Goal: Task Accomplishment & Management: Complete application form

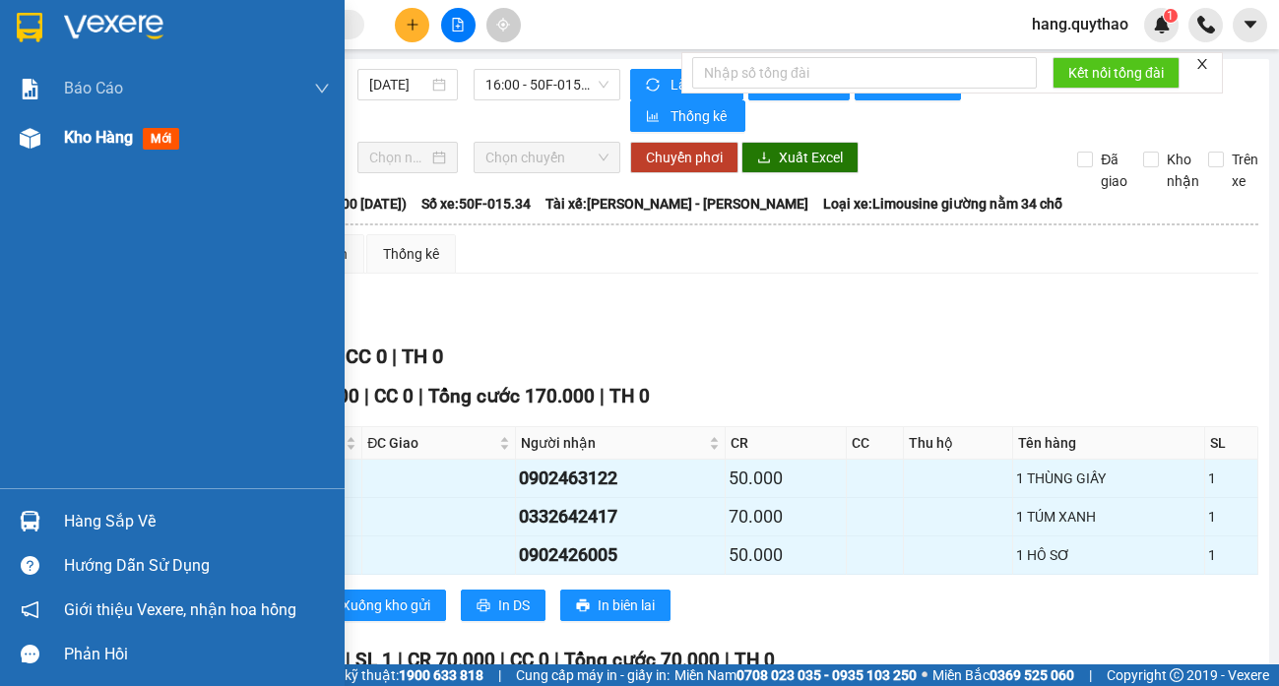
click at [113, 145] on span "Kho hàng" at bounding box center [98, 137] width 69 height 19
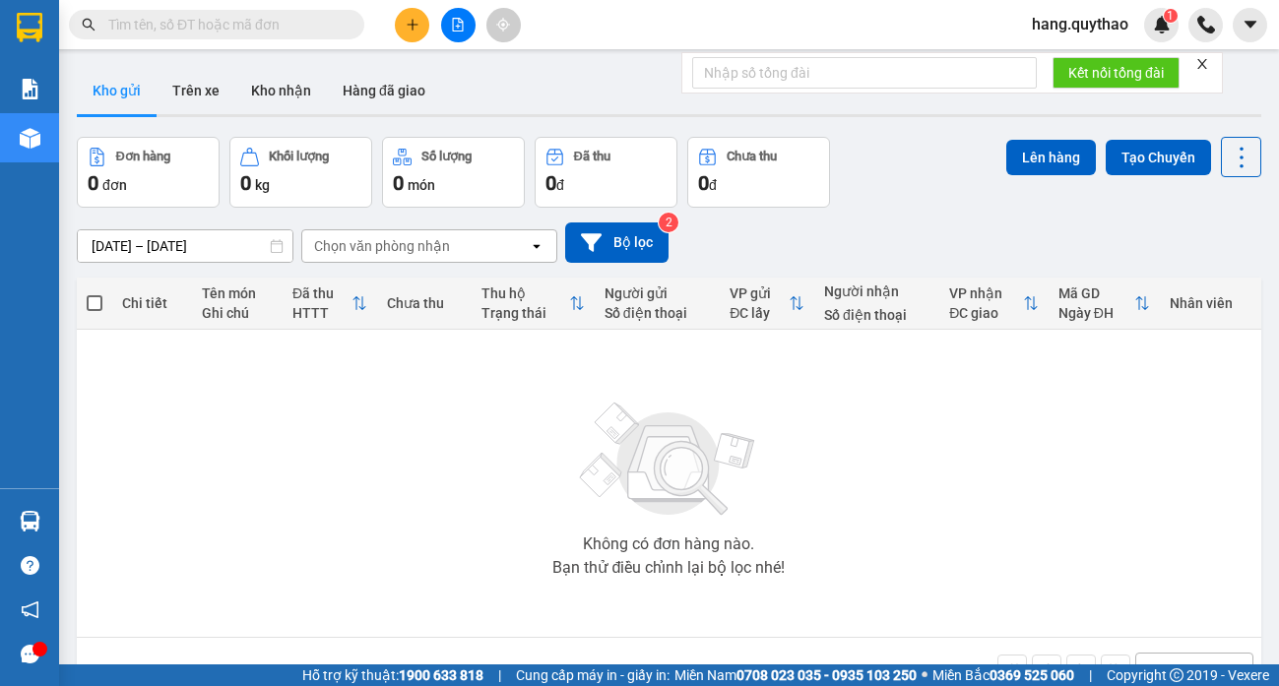
click at [413, 30] on icon "plus" at bounding box center [413, 25] width 14 height 14
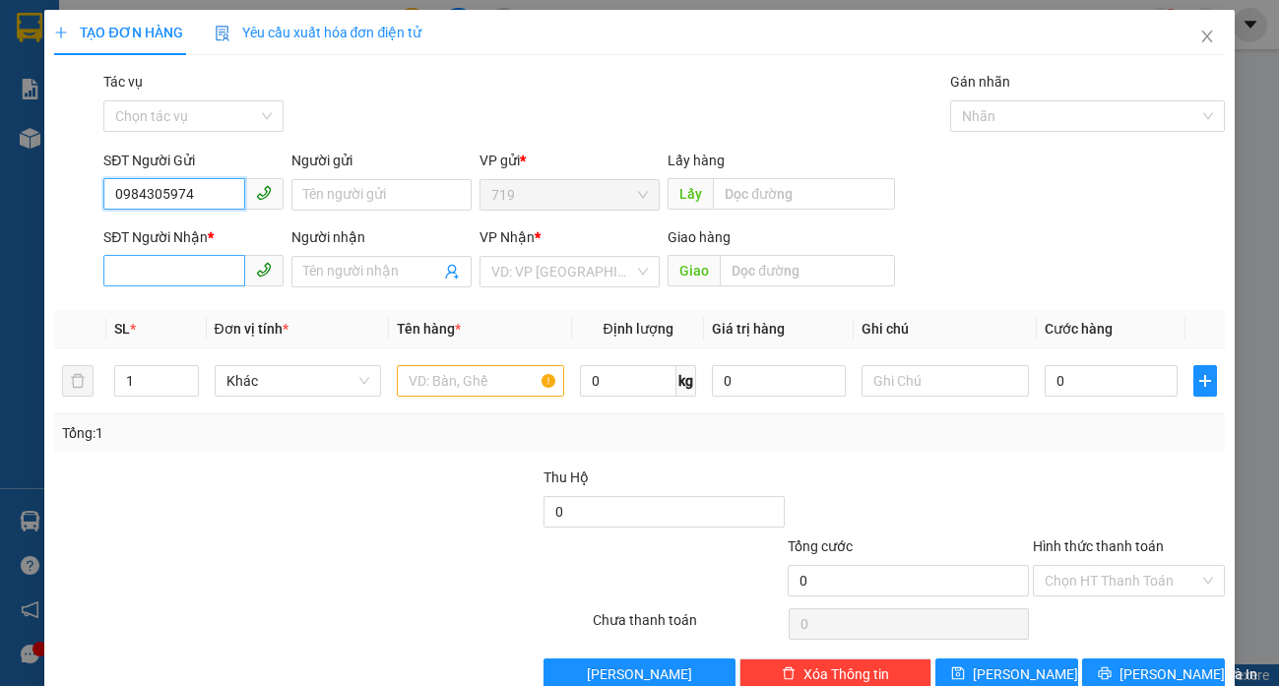
type input "0984305974"
click at [188, 272] on input "SĐT Người Nhận *" at bounding box center [174, 270] width 142 height 31
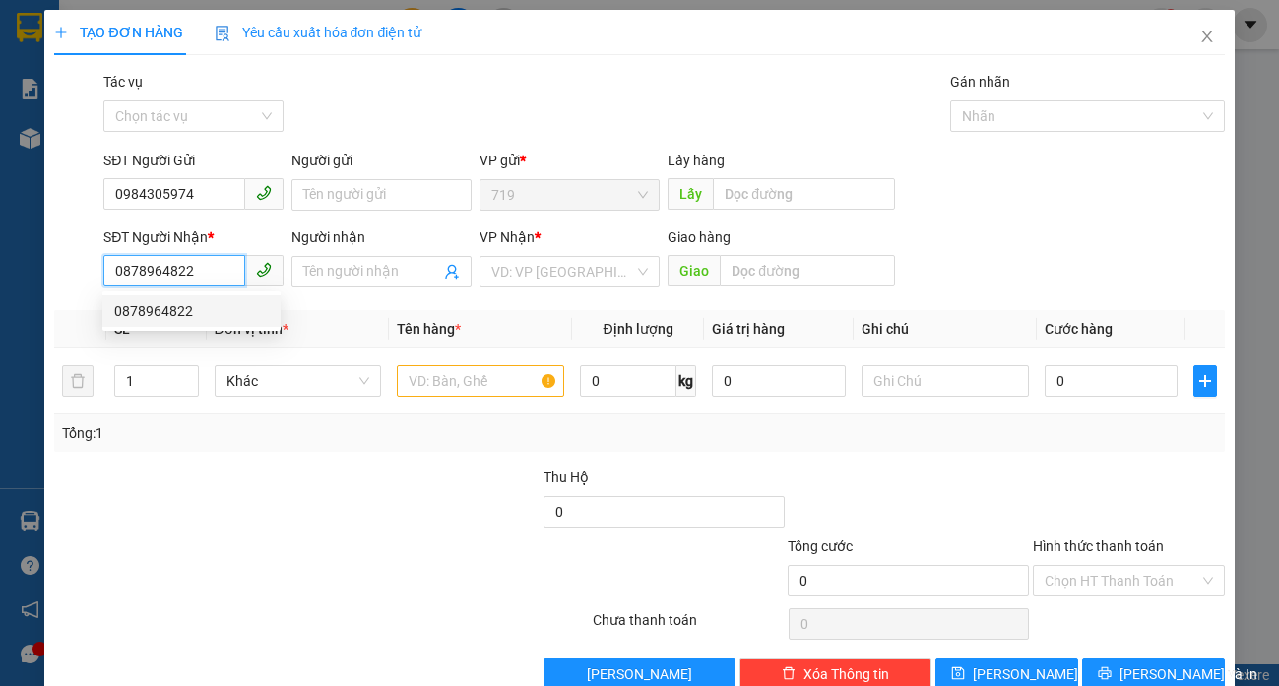
type input "0878964822"
click at [188, 333] on div "SL *" at bounding box center [156, 329] width 84 height 22
click at [176, 320] on div "SL *" at bounding box center [156, 329] width 84 height 22
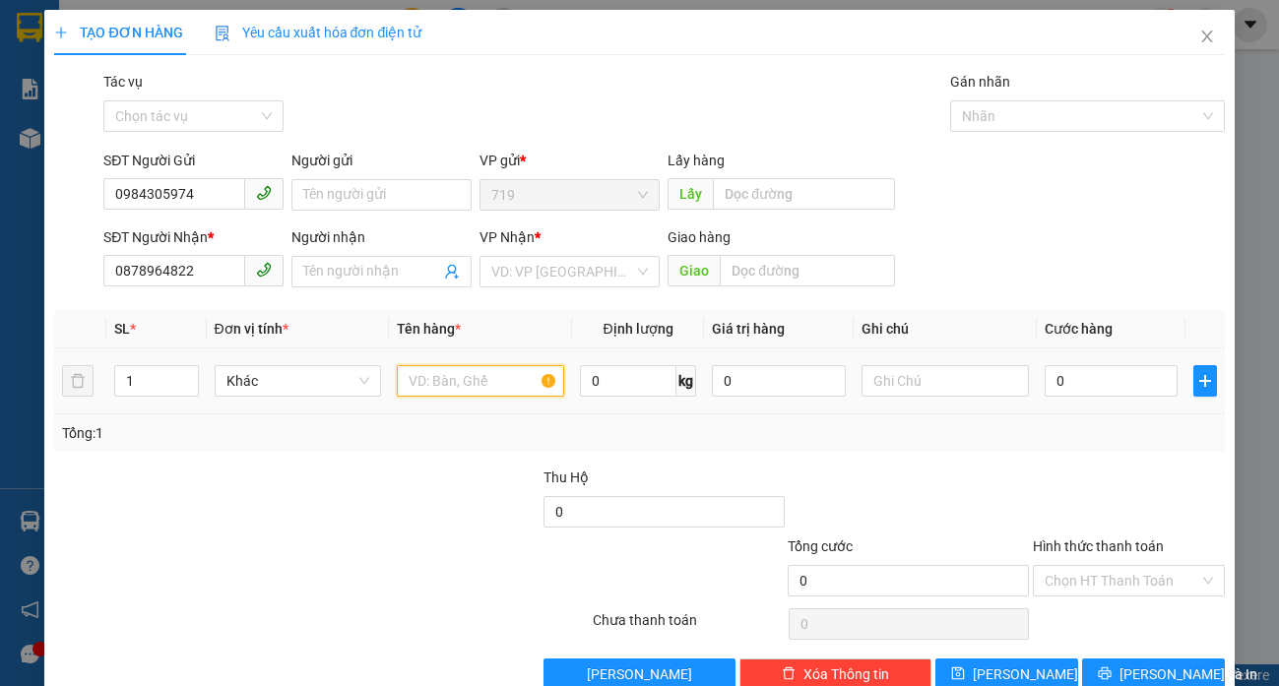
click at [413, 379] on input "text" at bounding box center [480, 380] width 166 height 31
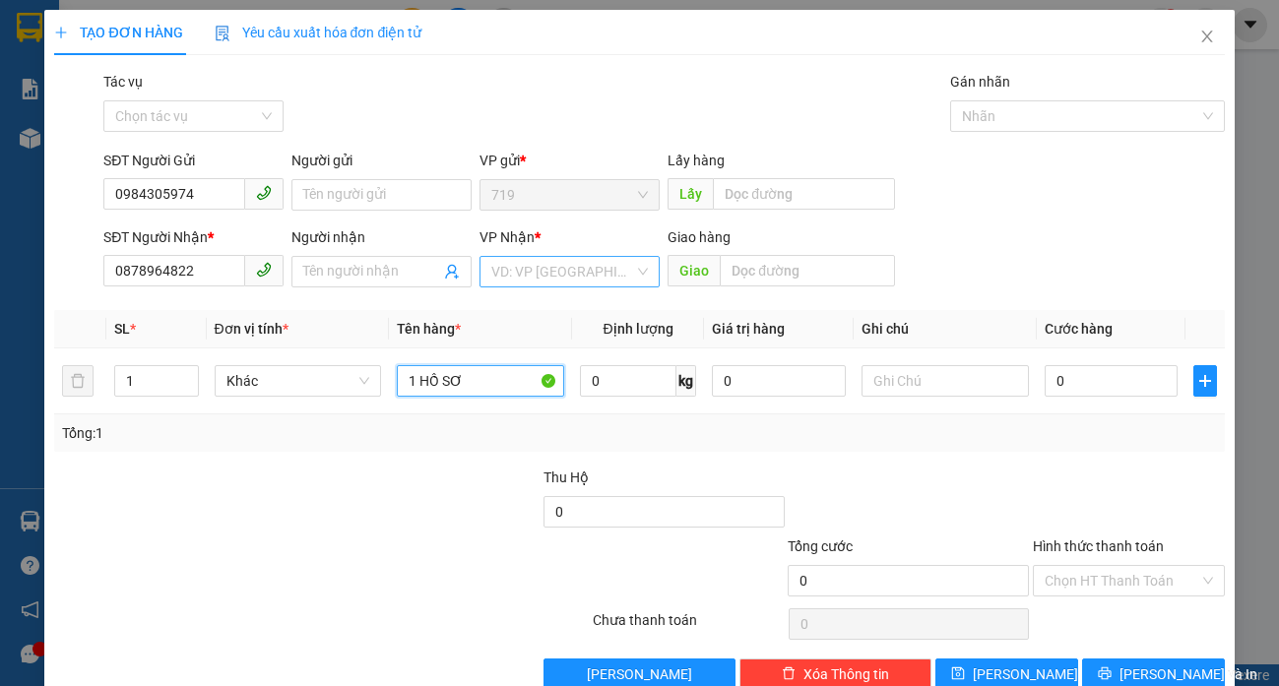
type input "1 HỒ SƠ"
click at [623, 269] on input "search" at bounding box center [562, 272] width 143 height 30
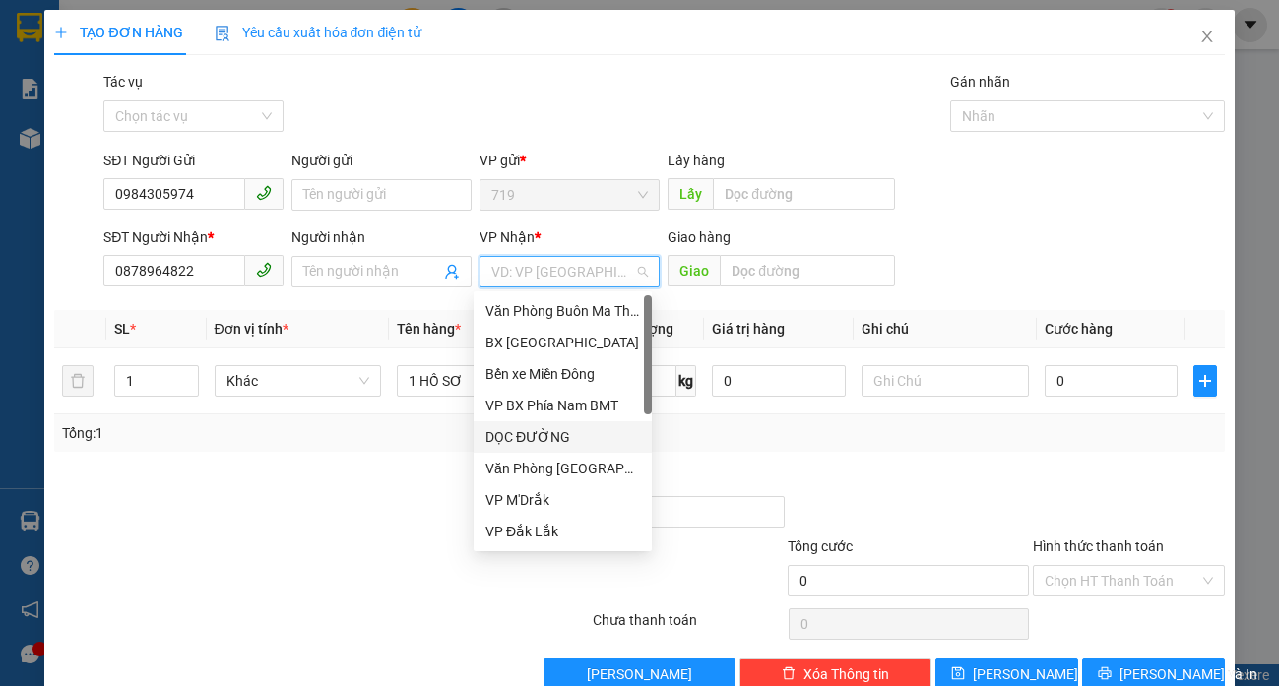
click at [537, 433] on div "DỌC ĐƯỜNG" at bounding box center [562, 437] width 155 height 22
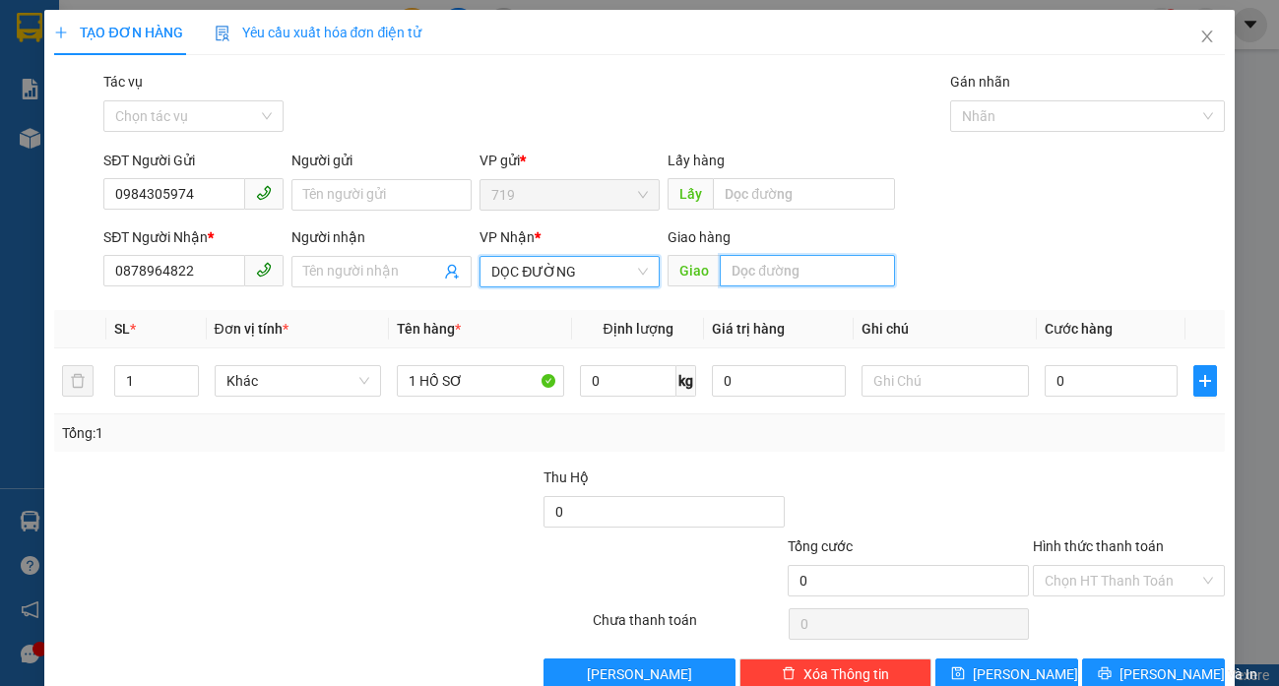
click at [800, 269] on input "text" at bounding box center [806, 270] width 175 height 31
type input "BẾN CAM"
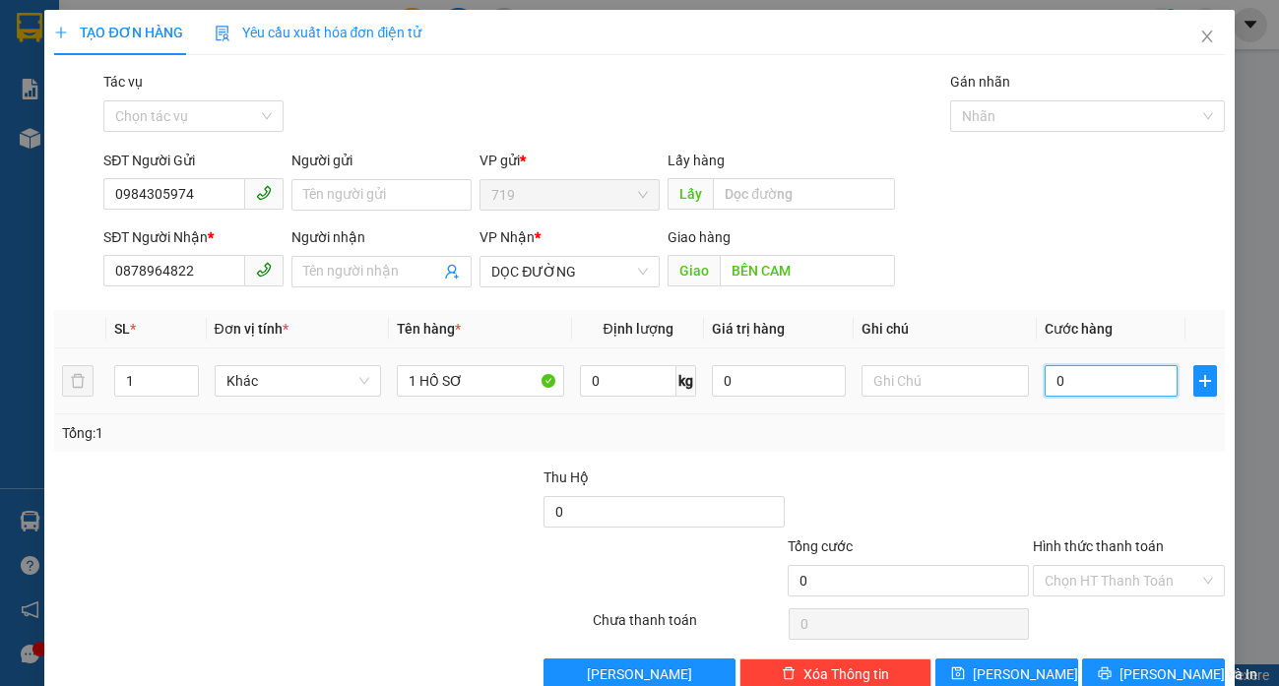
click at [1120, 387] on input "0" at bounding box center [1111, 380] width 134 height 31
type input "5"
type input "50"
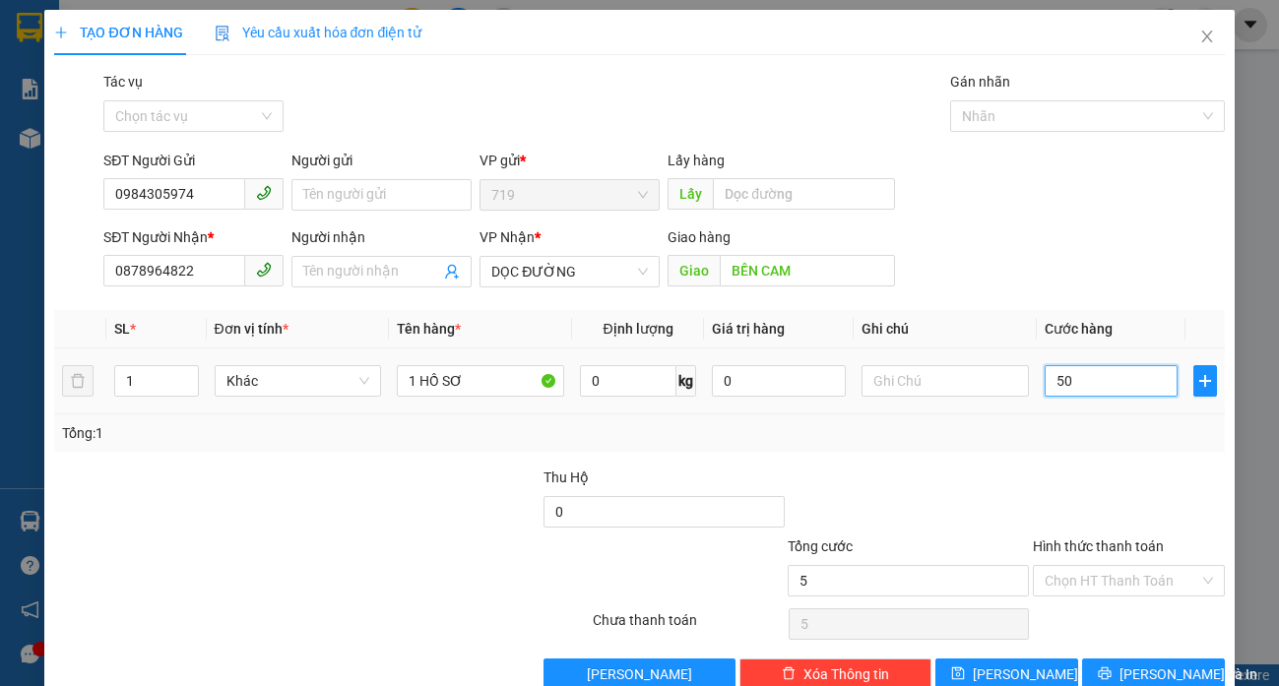
type input "50"
type input "500"
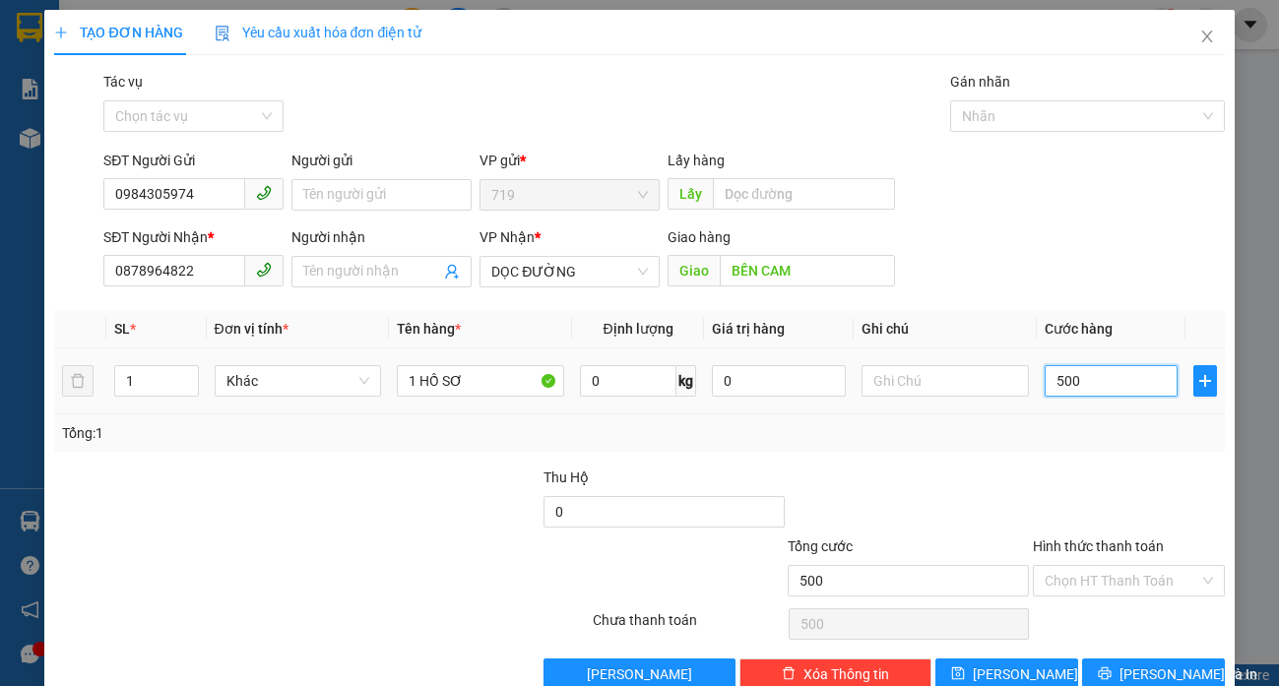
type input "5.000"
type input "50.000"
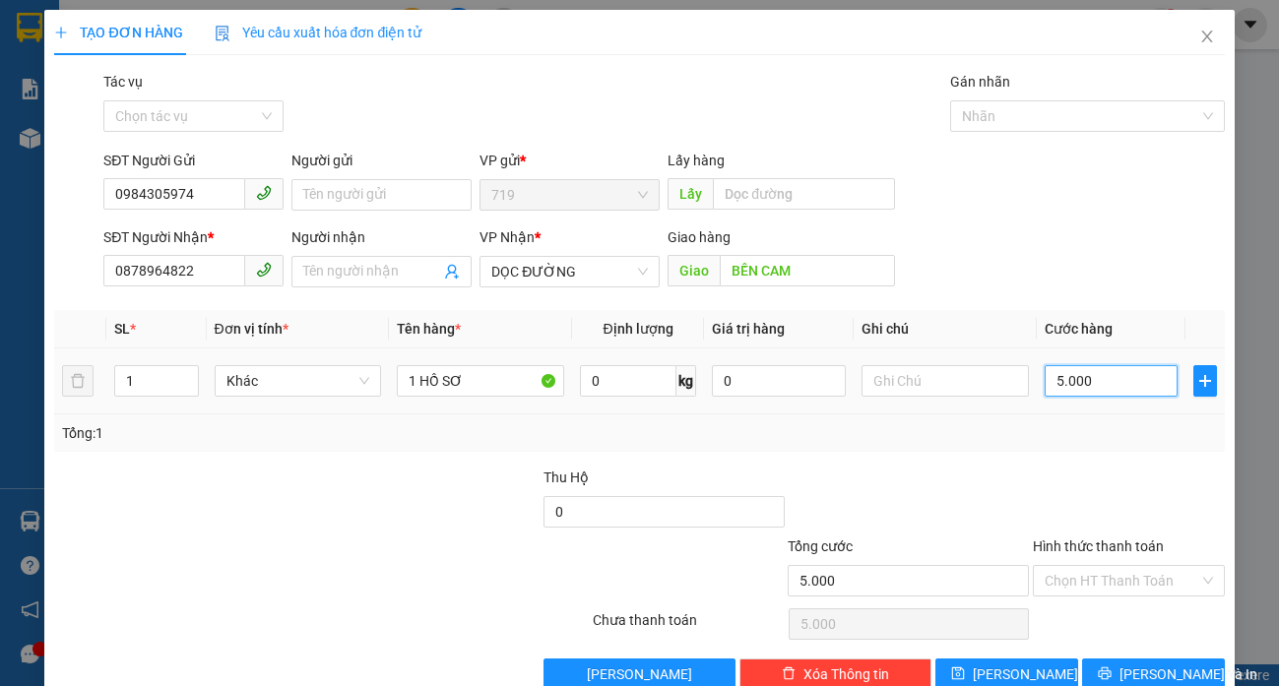
type input "50.000"
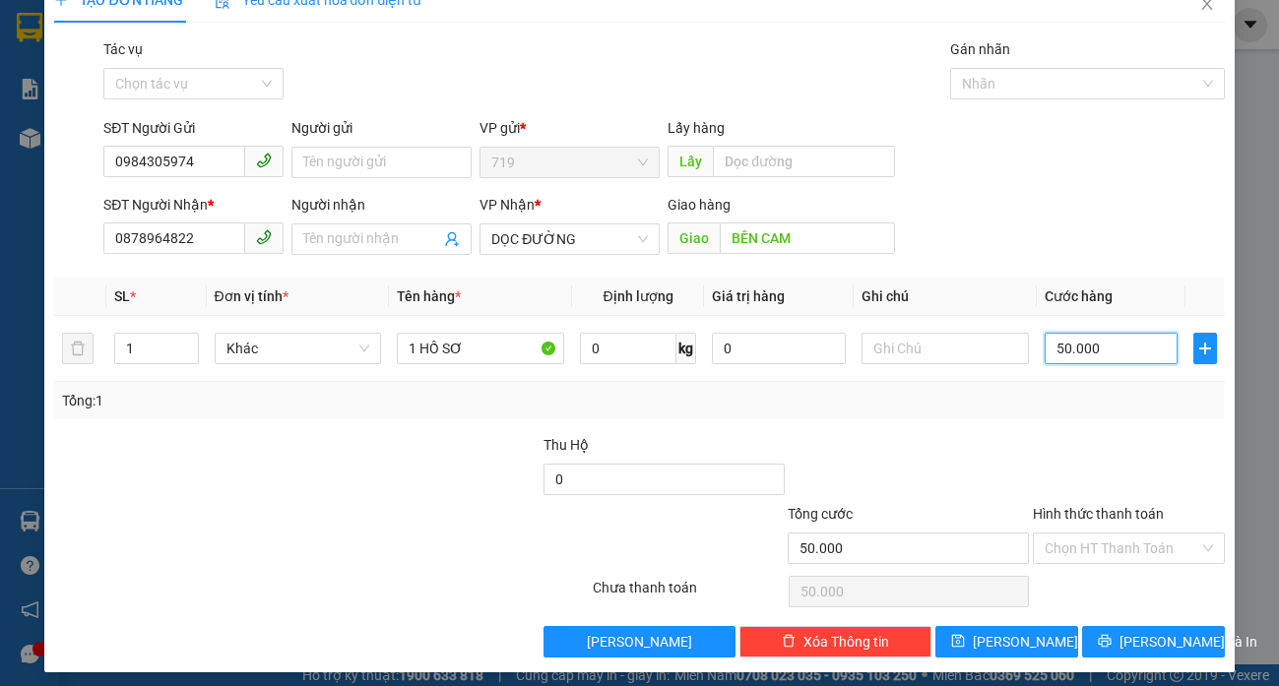
scroll to position [42, 0]
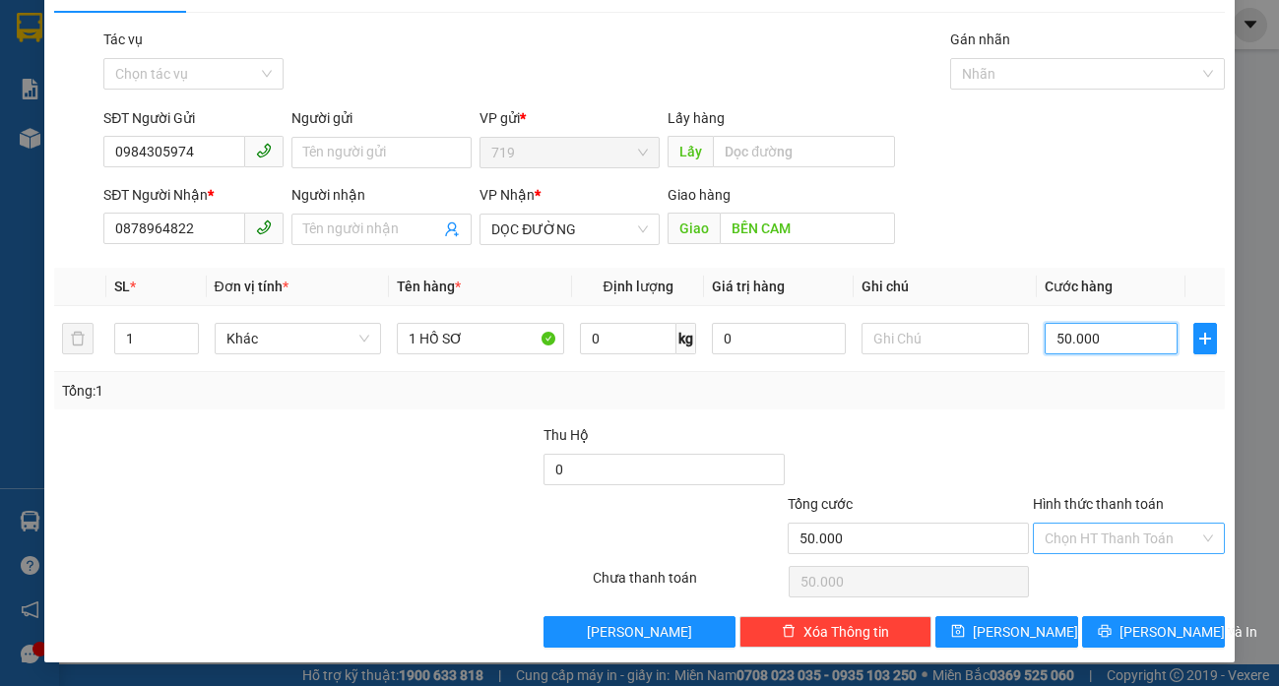
type input "50.000"
click at [1076, 548] on input "Hình thức thanh toán" at bounding box center [1121, 539] width 155 height 30
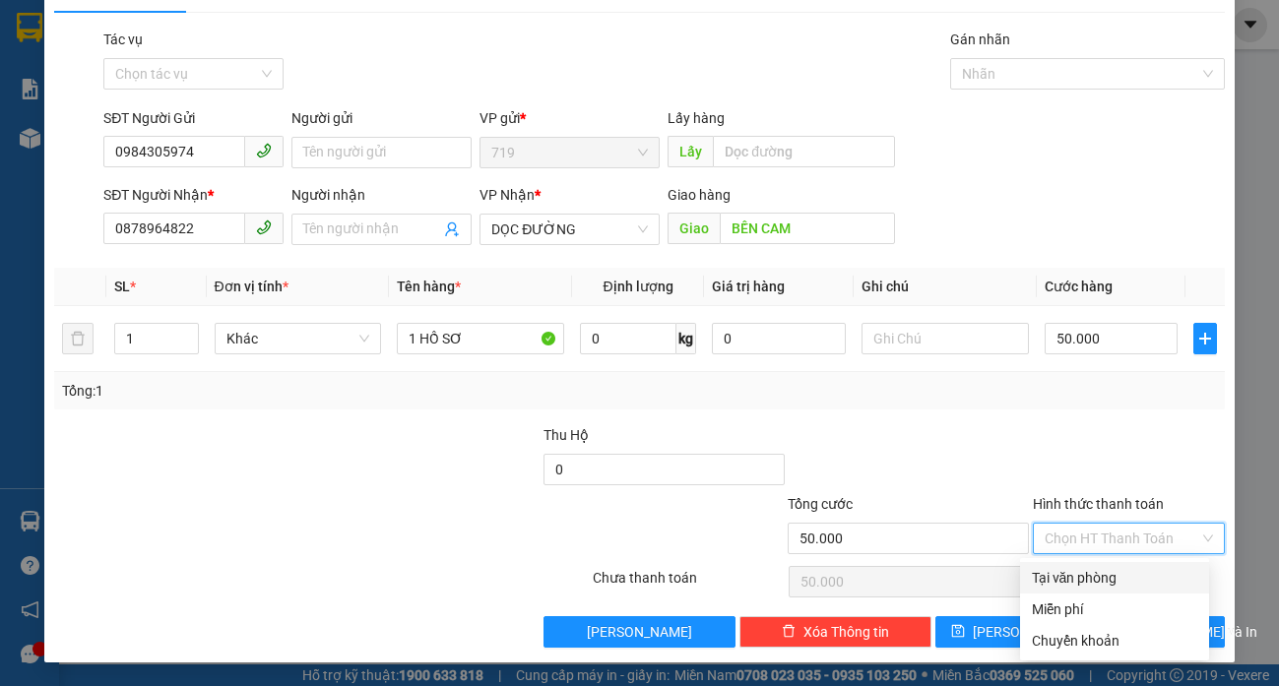
click at [1082, 581] on div "Tại văn phòng" at bounding box center [1114, 578] width 165 height 22
type input "0"
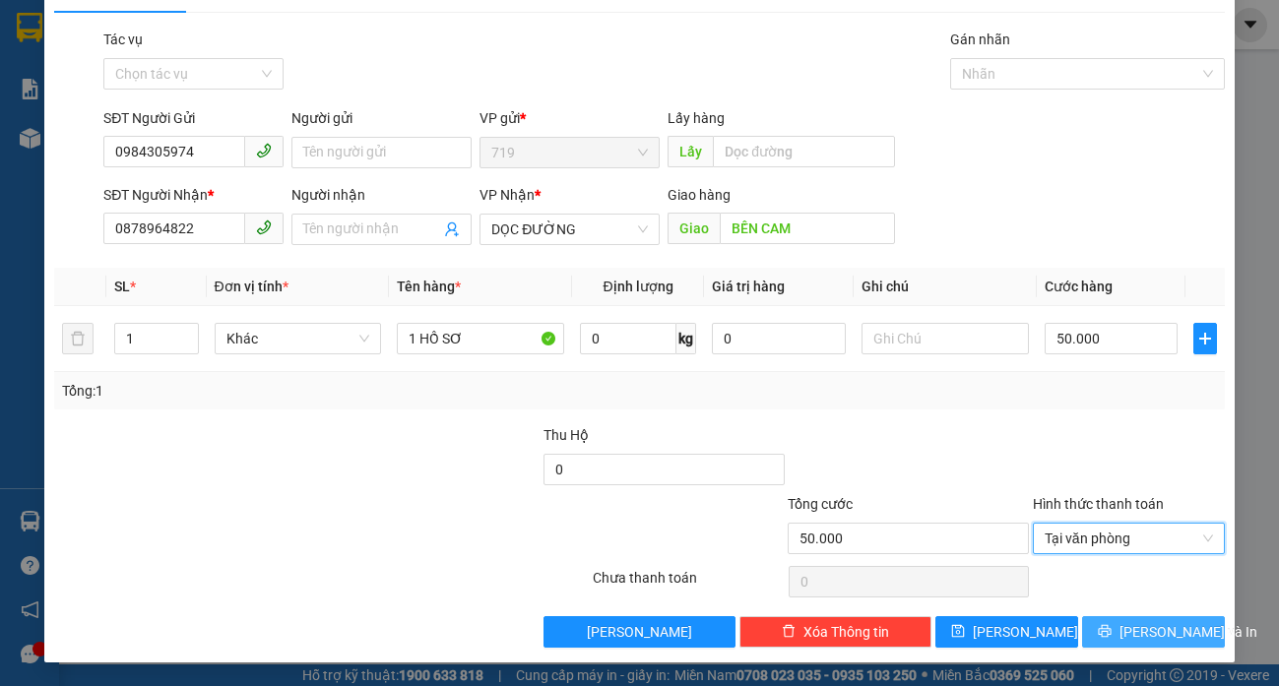
click at [1100, 619] on button "[PERSON_NAME] và In" at bounding box center [1153, 631] width 143 height 31
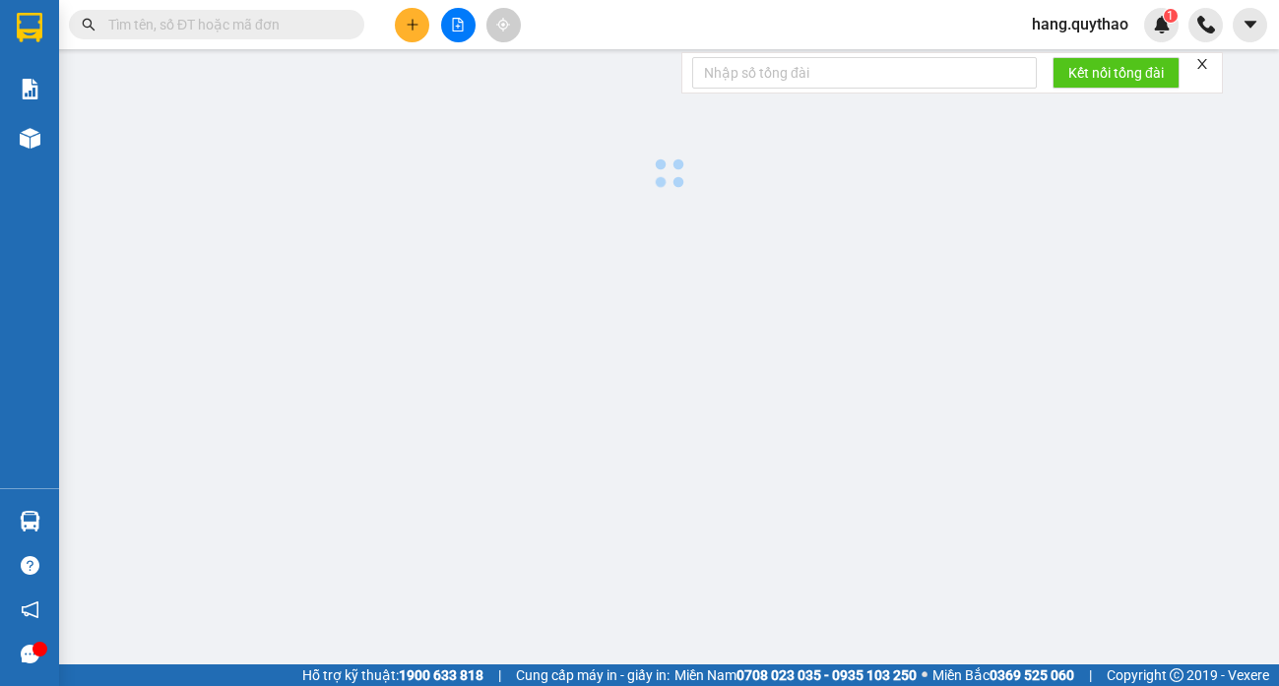
click at [1100, 630] on main at bounding box center [639, 332] width 1279 height 664
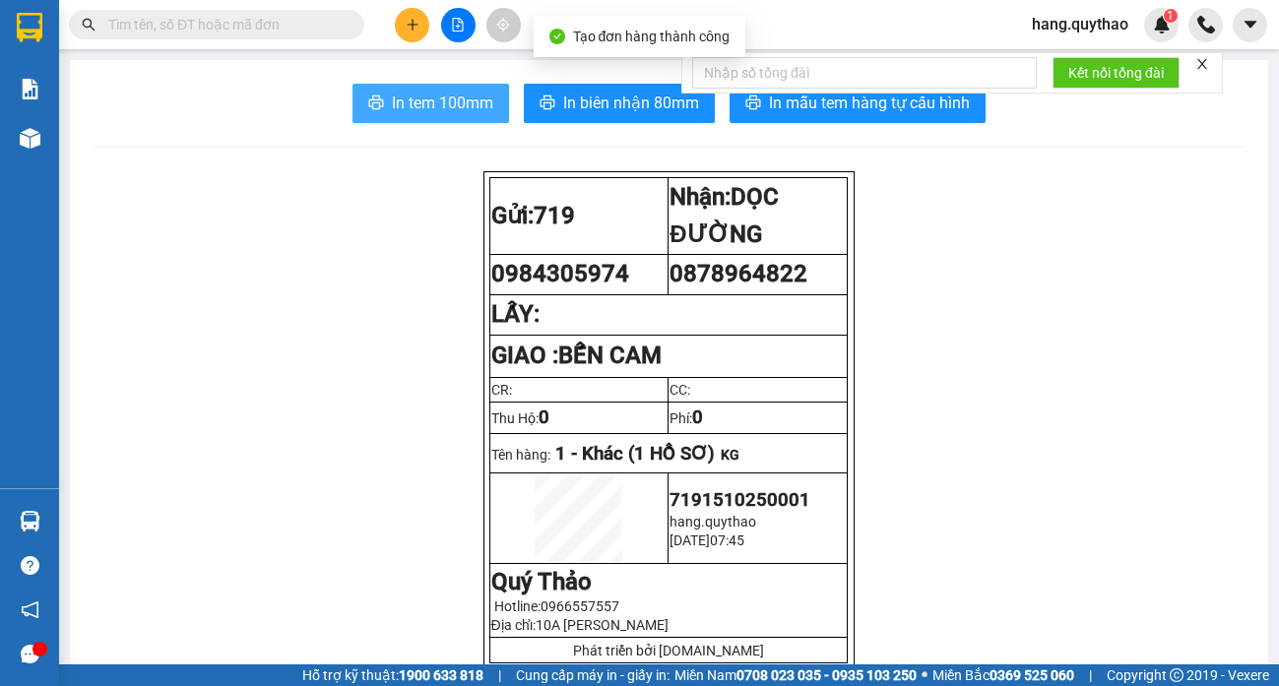
click at [450, 112] on span "In tem 100mm" at bounding box center [442, 103] width 101 height 25
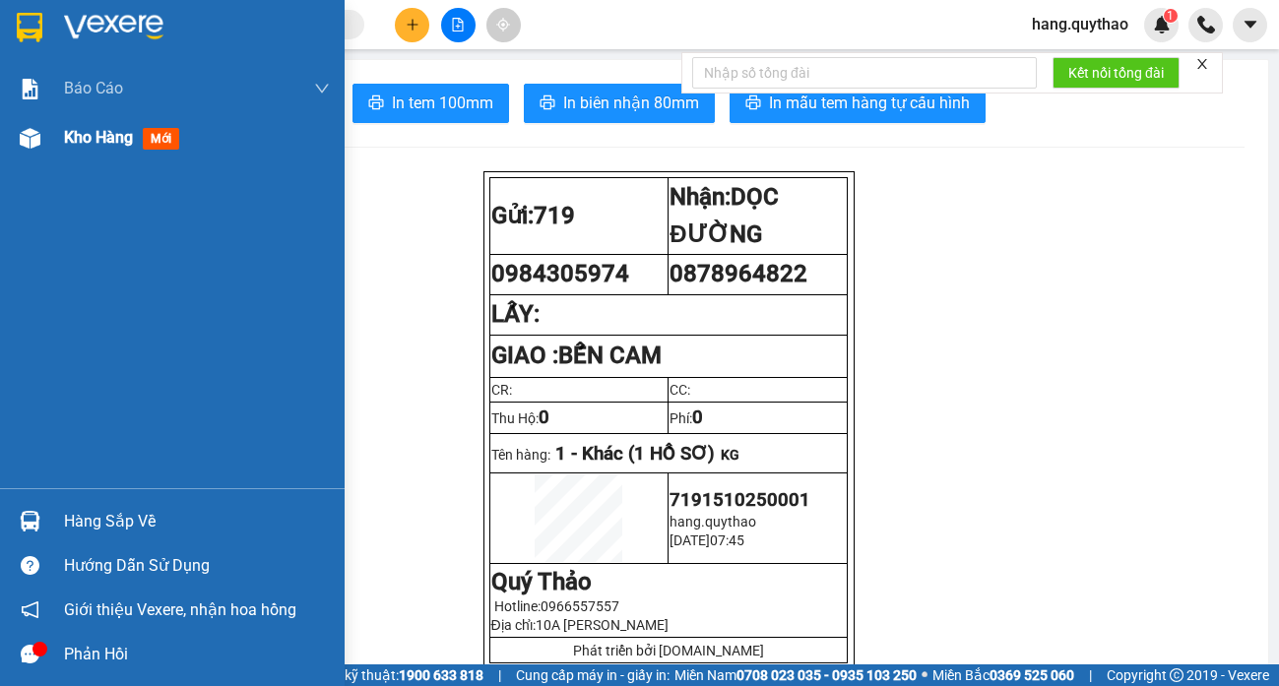
click at [104, 149] on div "Kho hàng mới" at bounding box center [125, 137] width 123 height 25
